Goal: Task Accomplishment & Management: Manage account settings

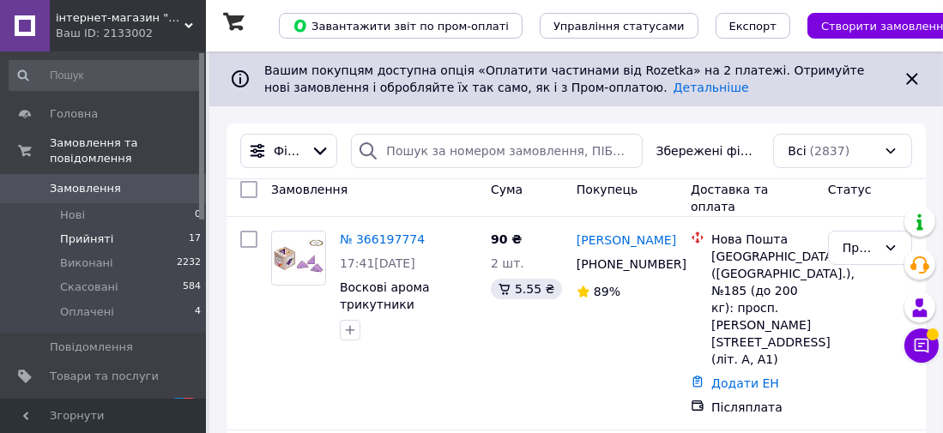
click at [100, 232] on span "Прийняті" at bounding box center [86, 239] width 53 height 15
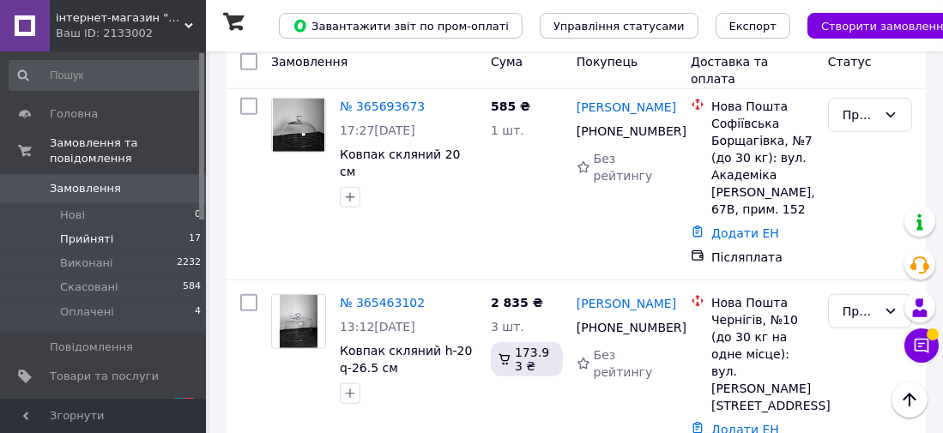
scroll to position [1749, 0]
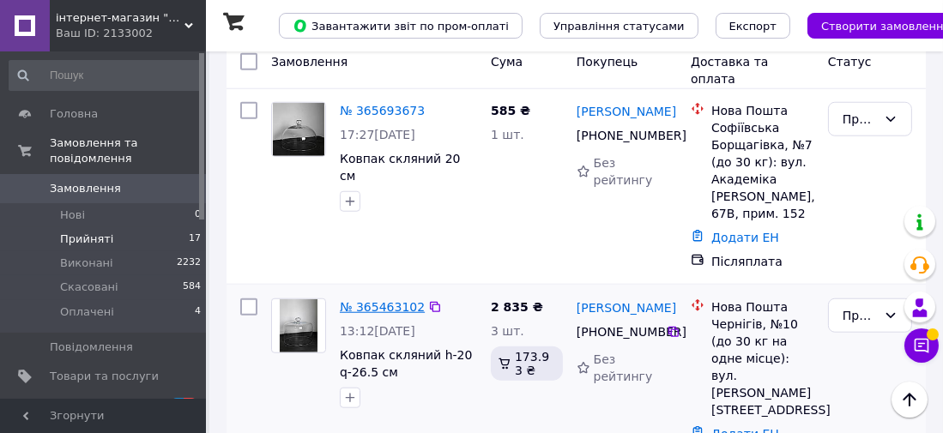
click at [382, 300] on link "№ 365463102" at bounding box center [382, 307] width 85 height 14
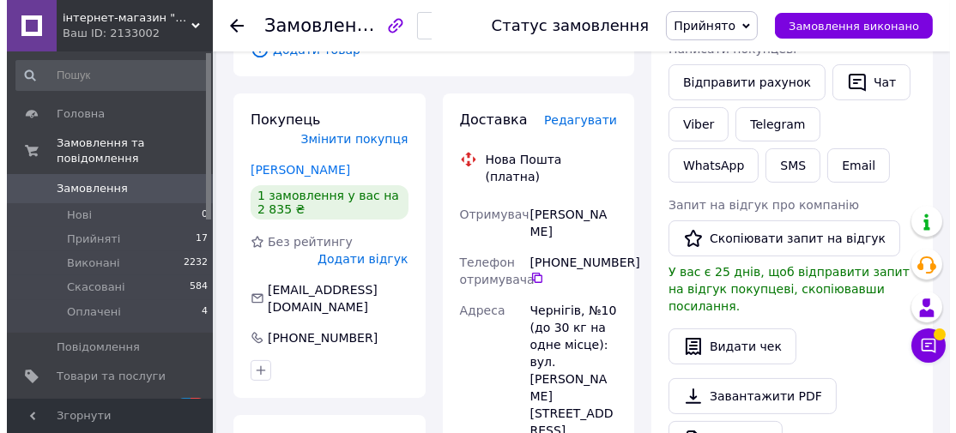
scroll to position [358, 0]
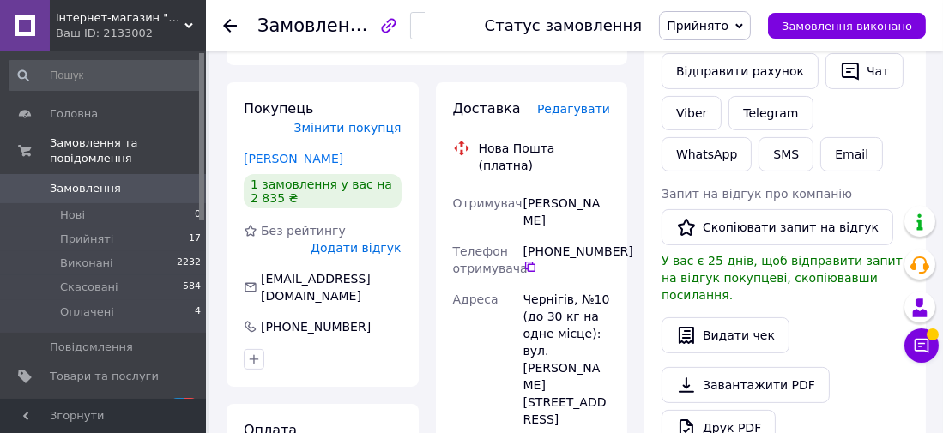
click at [578, 112] on span "Редагувати" at bounding box center [573, 109] width 73 height 14
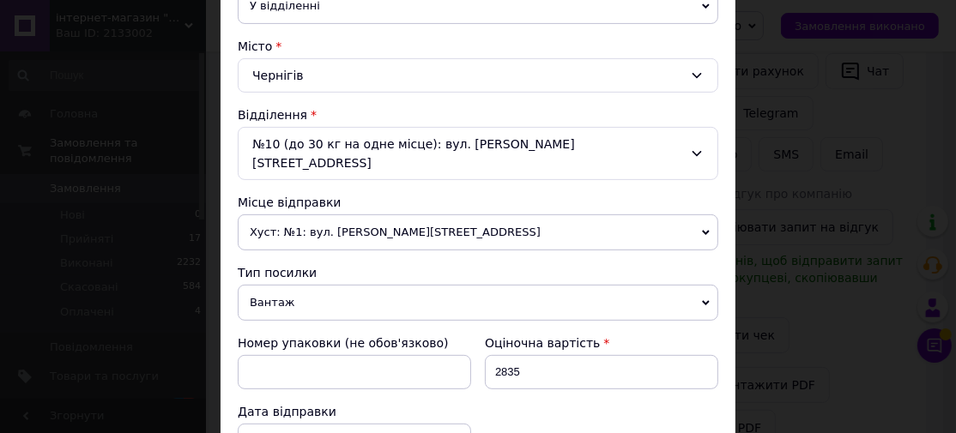
scroll to position [438, 0]
click at [685, 68] on div "Чернігів" at bounding box center [478, 75] width 480 height 34
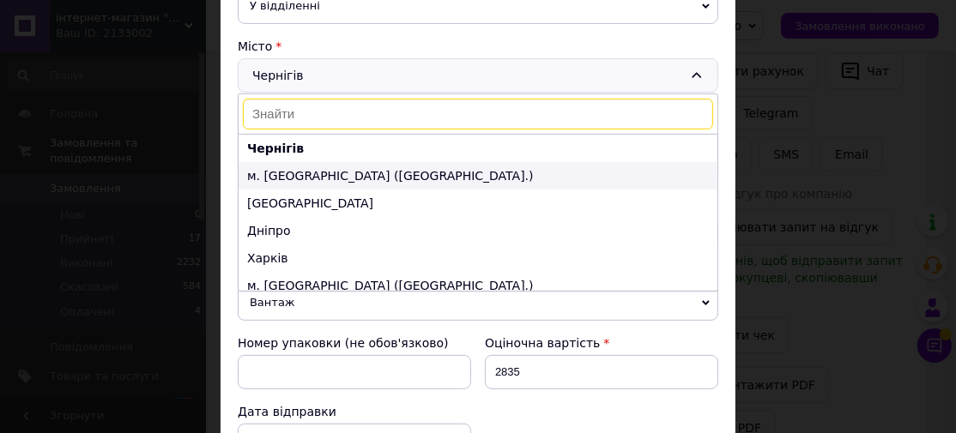
click at [468, 167] on li "м. [GEOGRAPHIC_DATA] ([GEOGRAPHIC_DATA].)" at bounding box center [477, 175] width 479 height 27
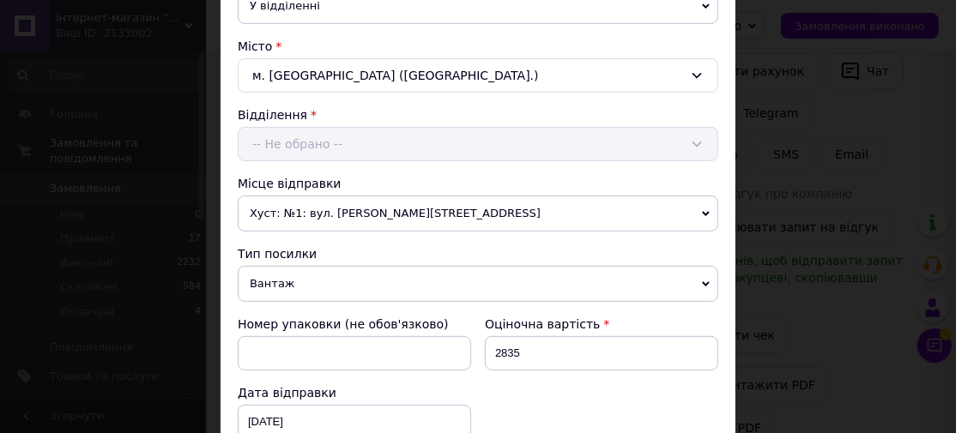
click at [511, 151] on div "Відділення -- Не обрано --" at bounding box center [478, 133] width 480 height 55
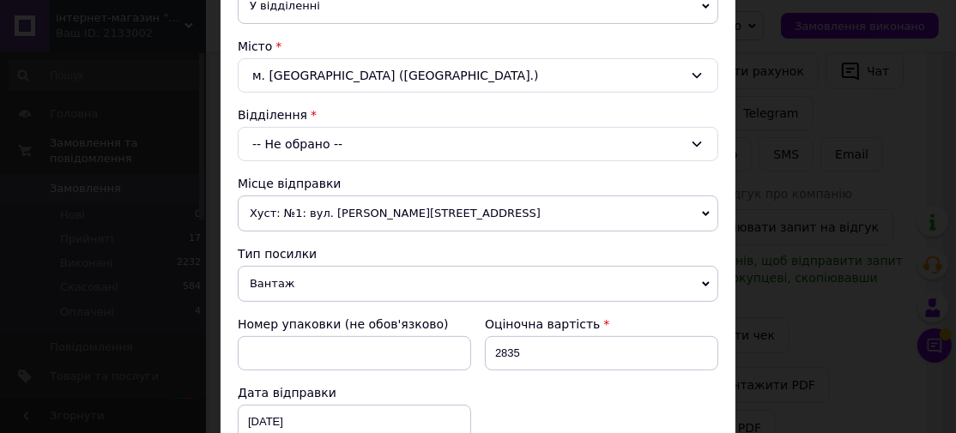
click at [700, 141] on icon at bounding box center [697, 144] width 14 height 14
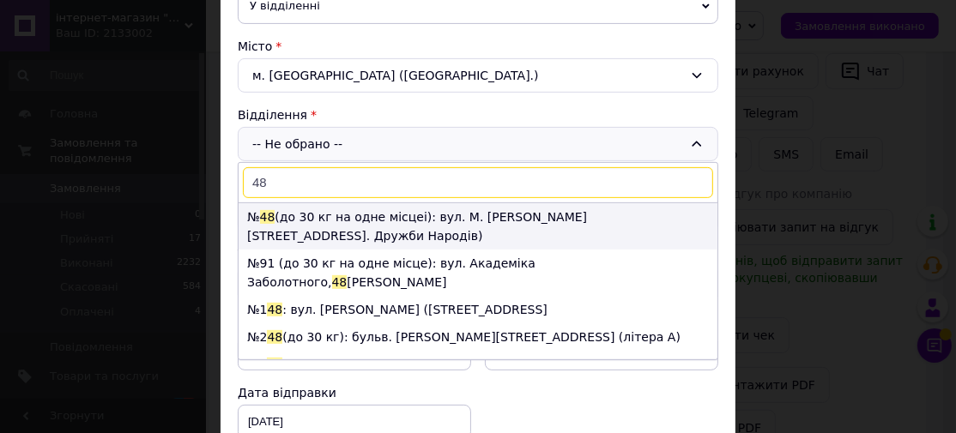
type input "48"
click at [585, 217] on li "№ 48 (до 30 кг на одне місцеі): вул. М. [PERSON_NAME][STREET_ADDRESS]. Дружби Н…" at bounding box center [477, 226] width 479 height 46
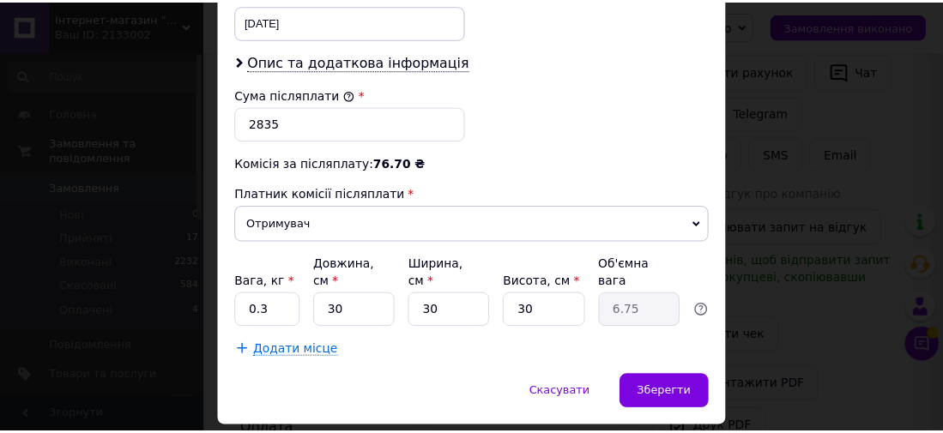
scroll to position [864, 0]
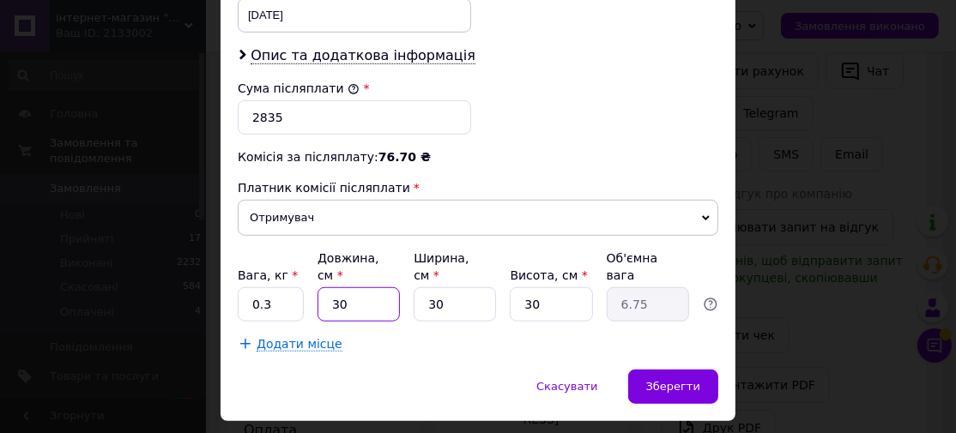
click at [357, 287] on input "30" at bounding box center [358, 304] width 82 height 34
type input "3"
type input "0.68"
type input "1"
type input "0.23"
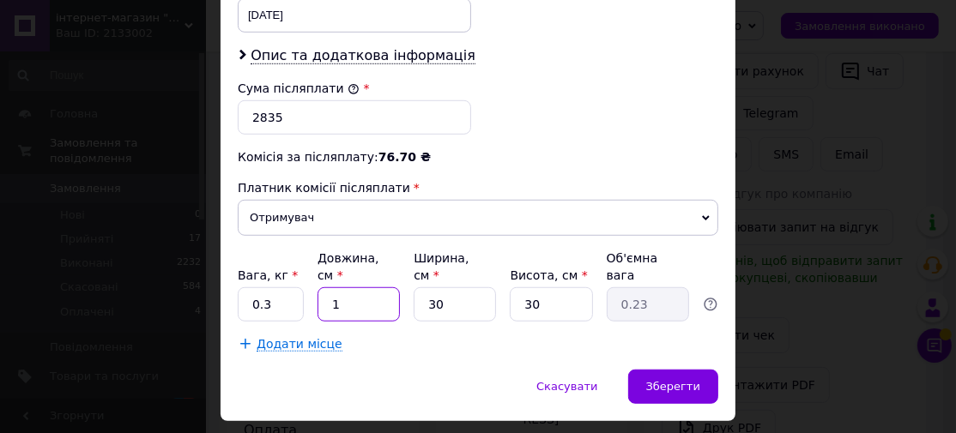
type input "16"
type input "3.6"
type input "1"
type input "0.23"
type input "7"
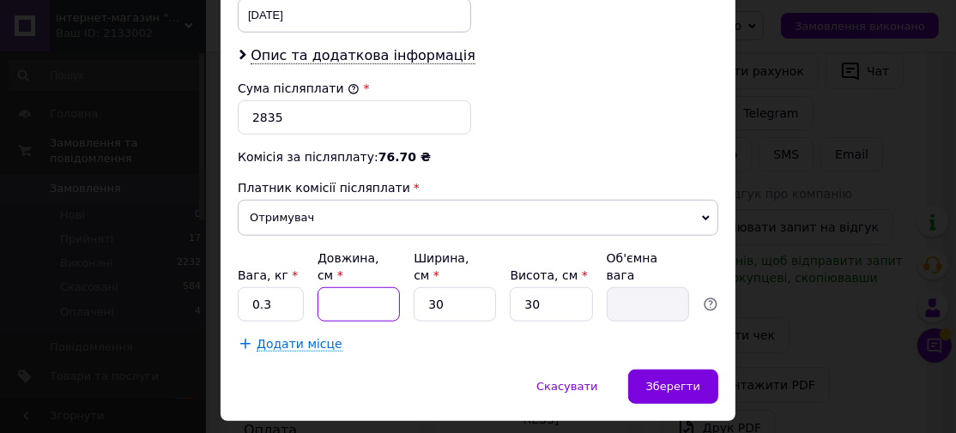
type input "1.58"
type input "76"
type input "17.1"
type input "76"
click at [454, 287] on input "30" at bounding box center [454, 304] width 82 height 34
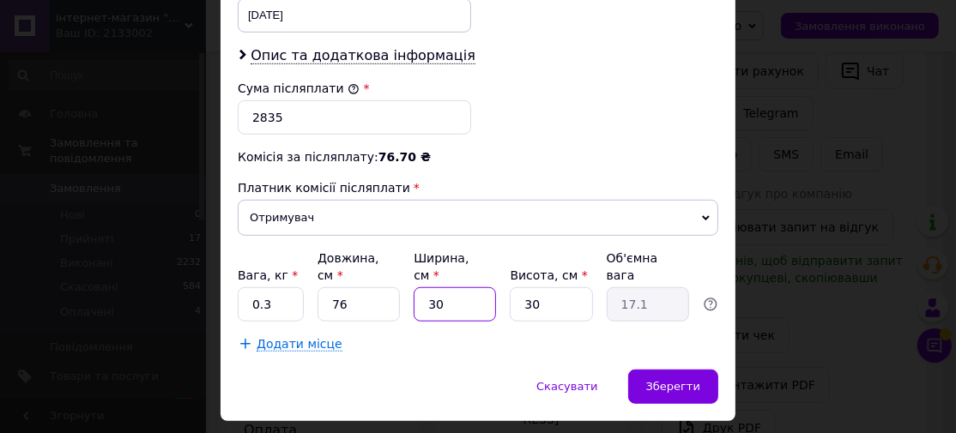
type input "3"
type input "1.71"
type input "4"
type input "2.28"
type input "40"
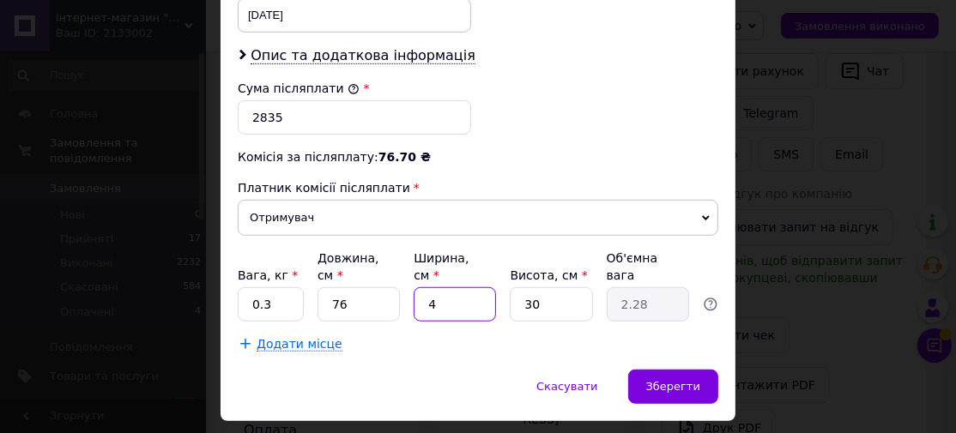
type input "22.8"
type input "40"
click at [562, 287] on input "30" at bounding box center [551, 304] width 82 height 34
type input "3"
type input "2.28"
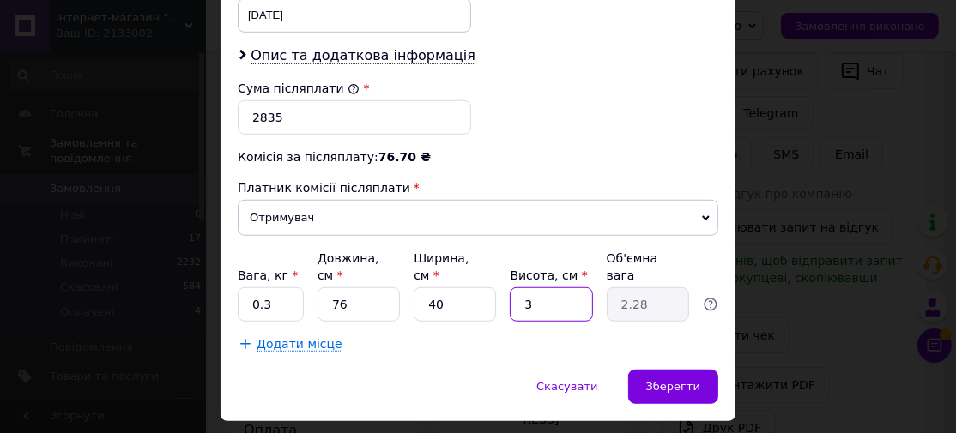
type input "34"
type input "25.84"
type input "34"
click at [267, 287] on input "0.3" at bounding box center [271, 304] width 66 height 34
type input "0"
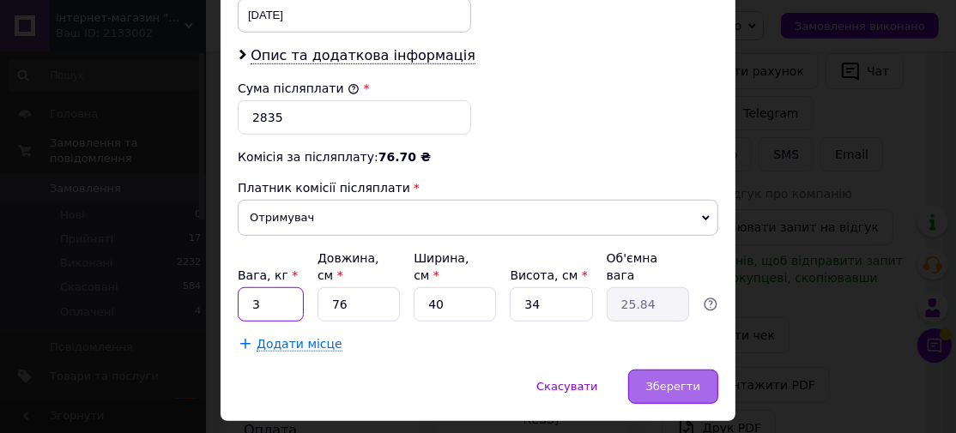
type input "3"
click at [669, 380] on span "Зберегти" at bounding box center [673, 386] width 54 height 13
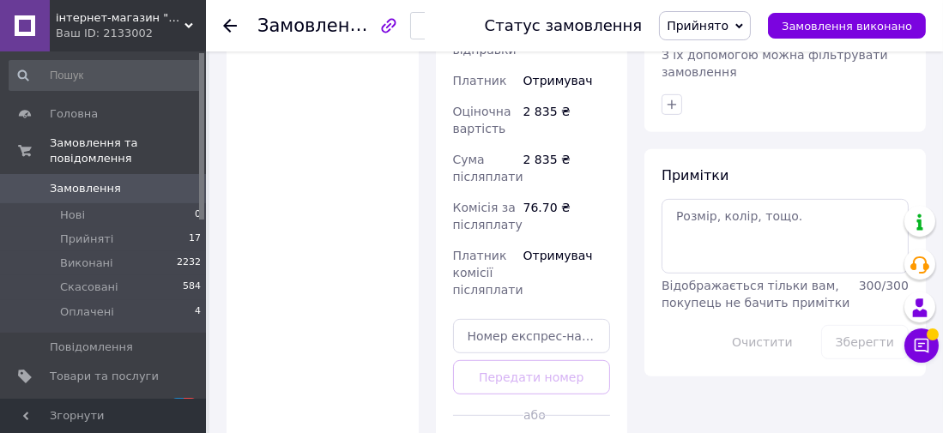
scroll to position [903, 0]
